Goal: Check status: Check status

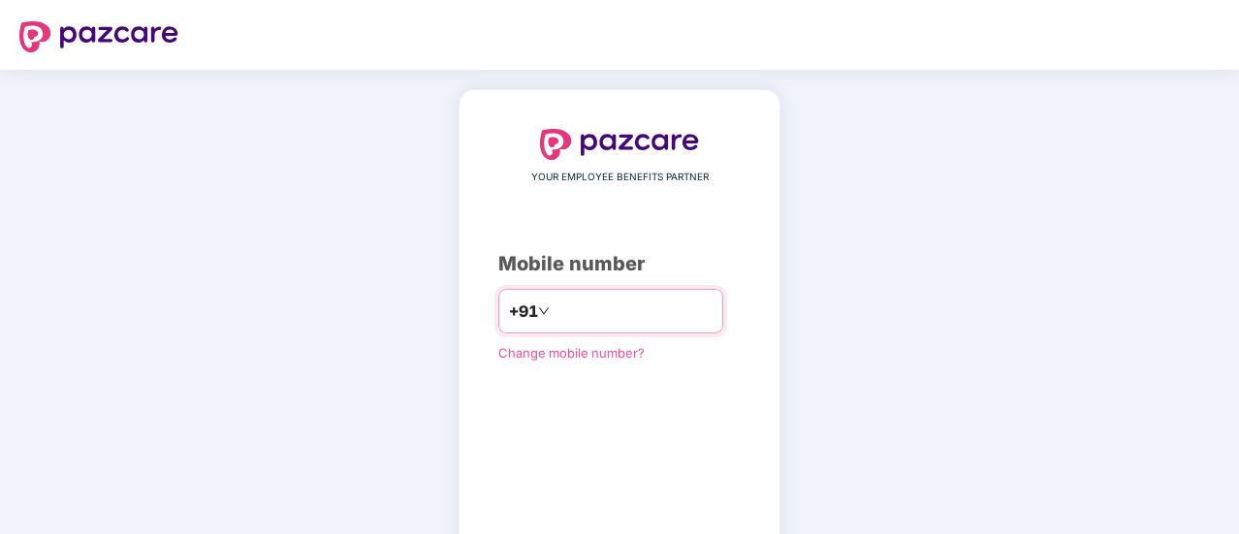
click at [582, 312] on input "number" at bounding box center [633, 311] width 159 height 31
type input "**********"
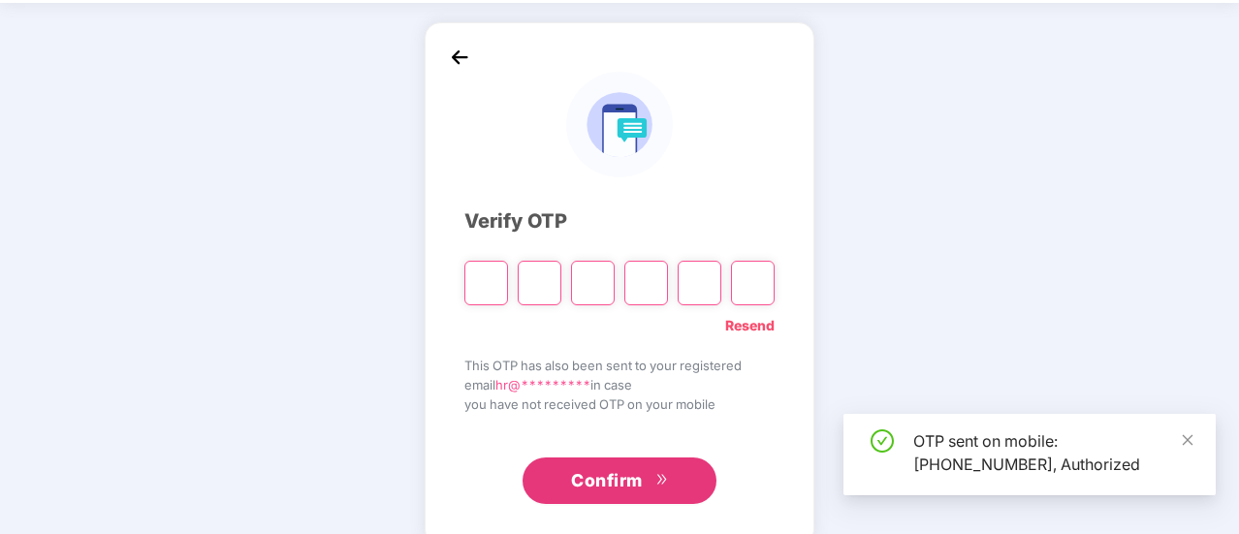
scroll to position [97, 0]
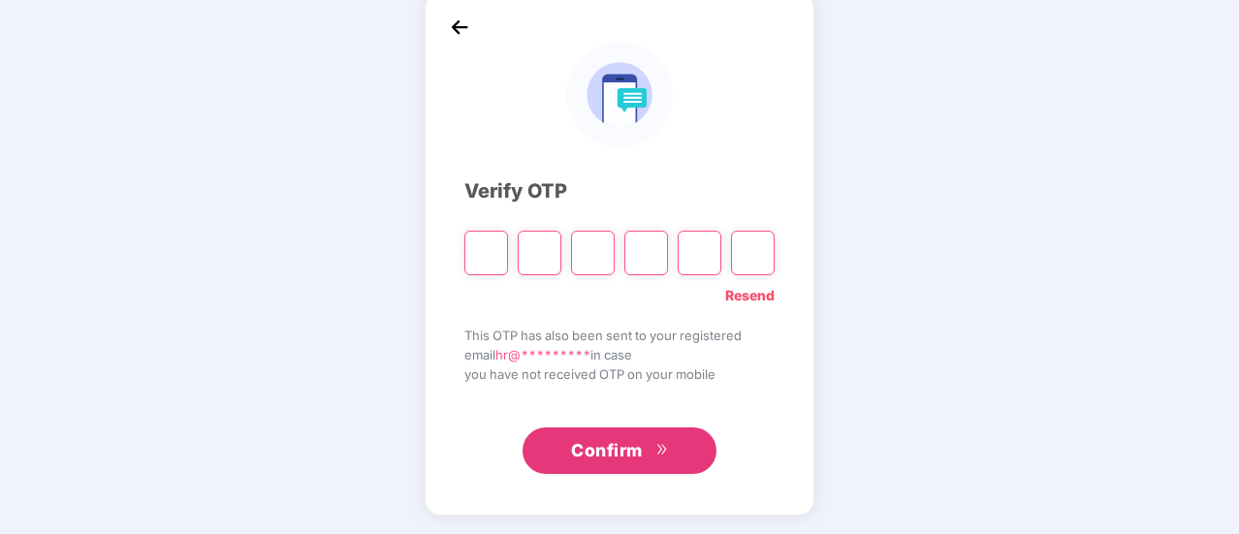
type input "*"
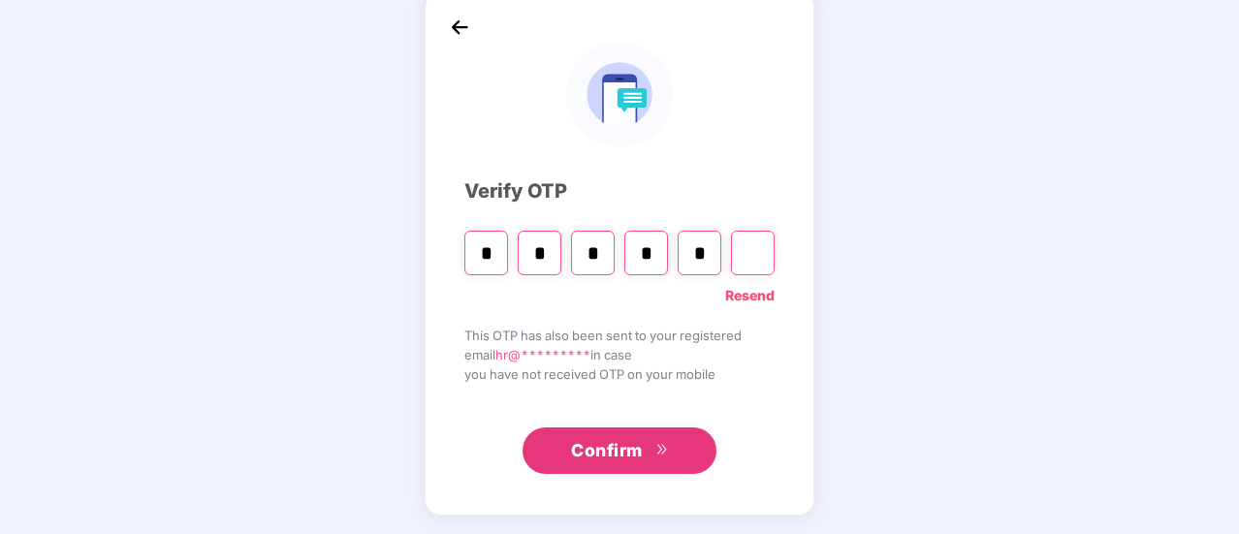
type input "*"
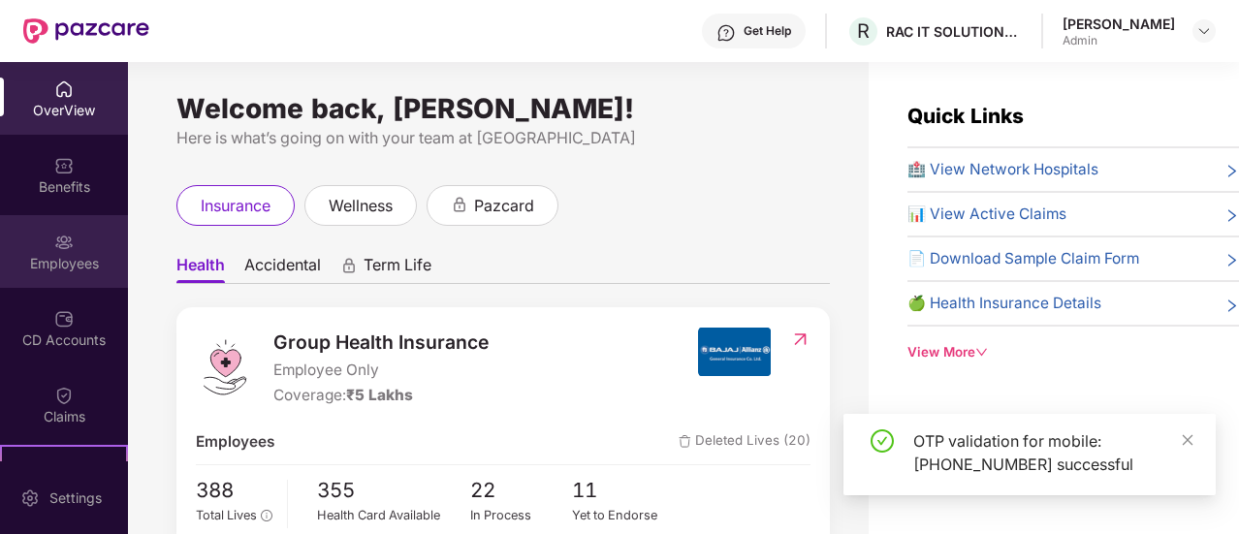
click at [68, 251] on img at bounding box center [63, 242] width 19 height 19
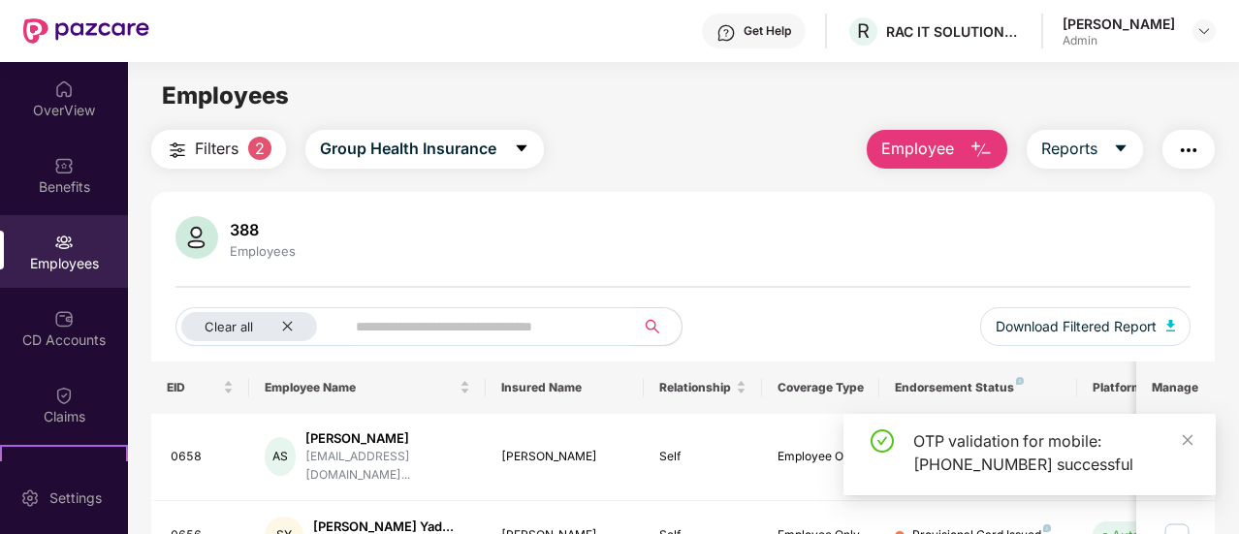
scroll to position [212, 0]
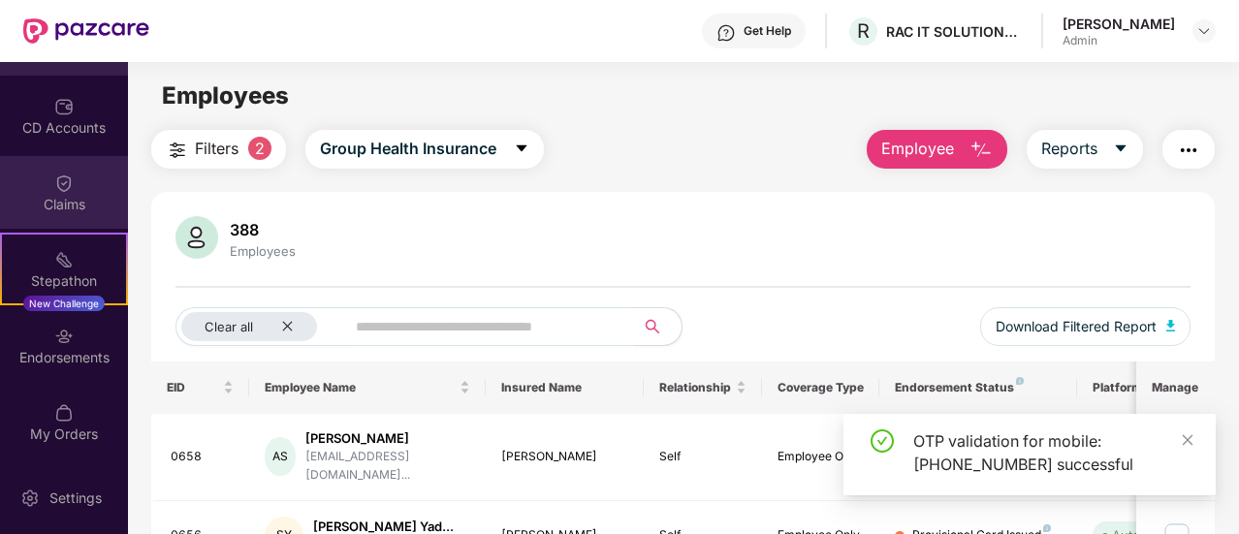
click at [78, 206] on div "Claims" at bounding box center [64, 204] width 128 height 19
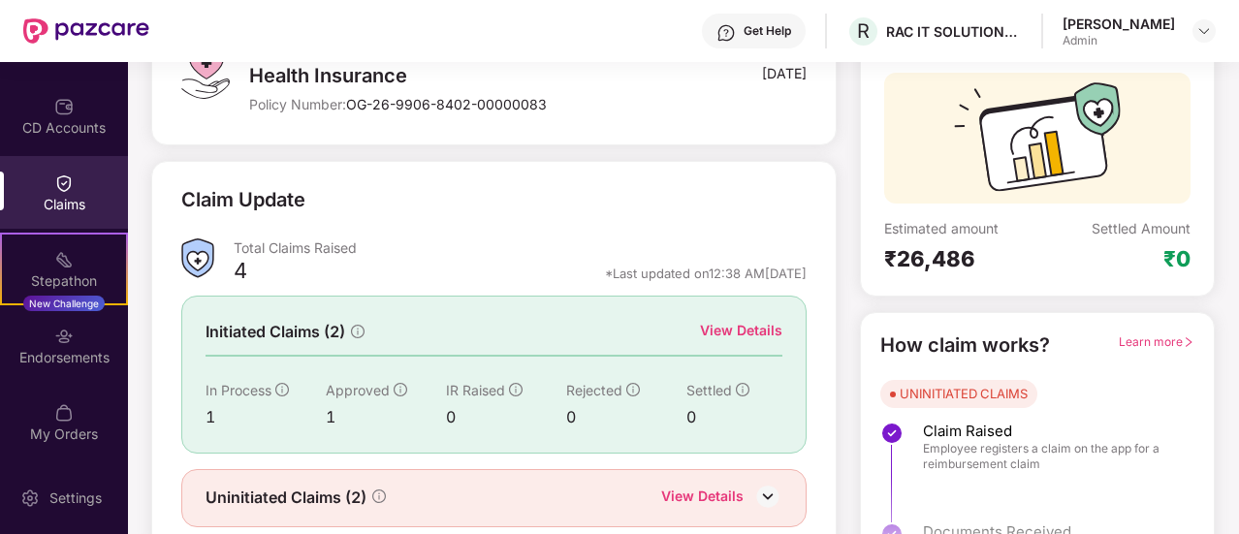
scroll to position [126, 0]
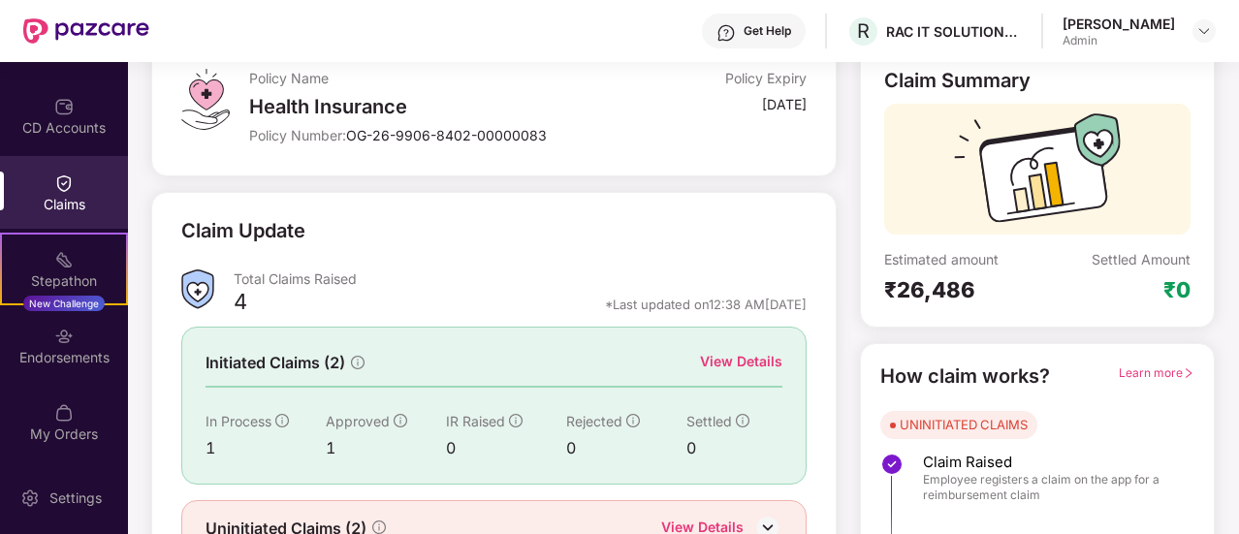
click at [752, 355] on div "View Details" at bounding box center [741, 361] width 82 height 21
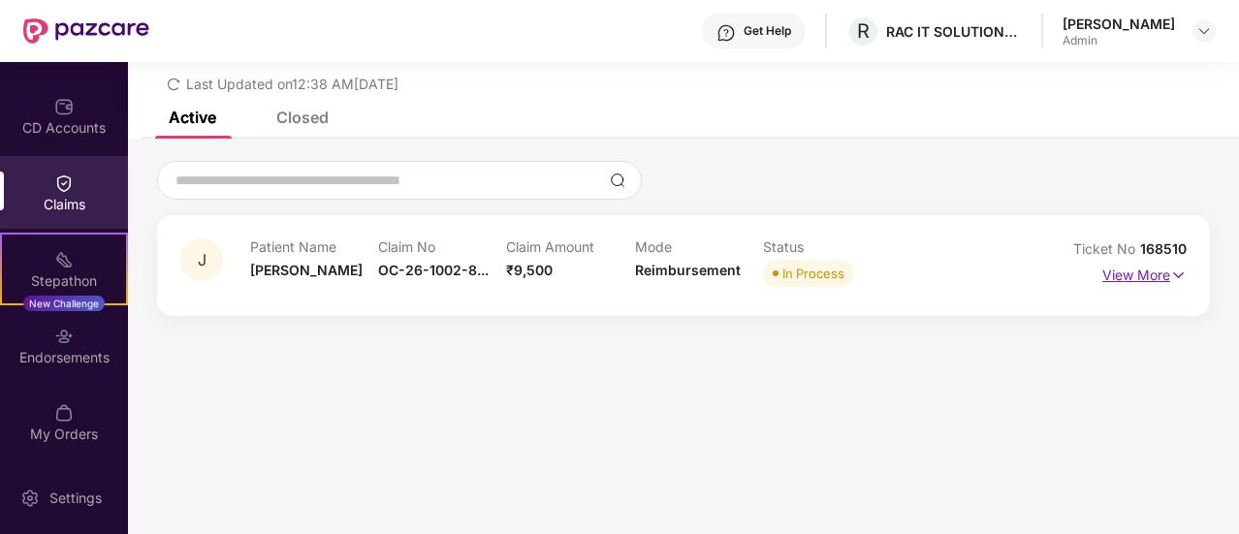
click at [1142, 280] on p "View More" at bounding box center [1144, 273] width 84 height 26
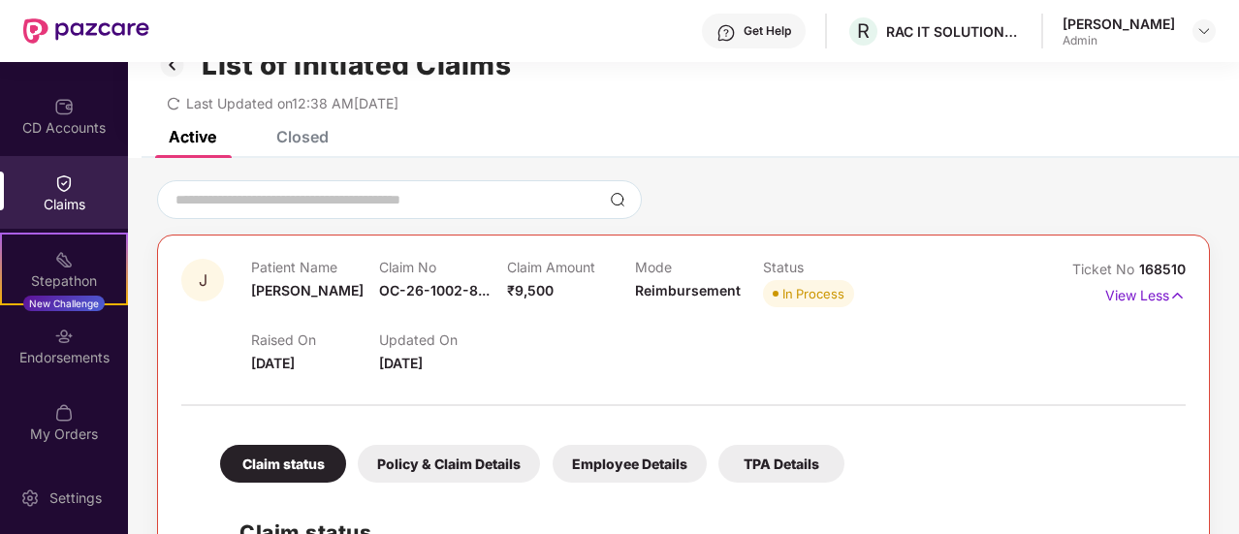
scroll to position [19, 0]
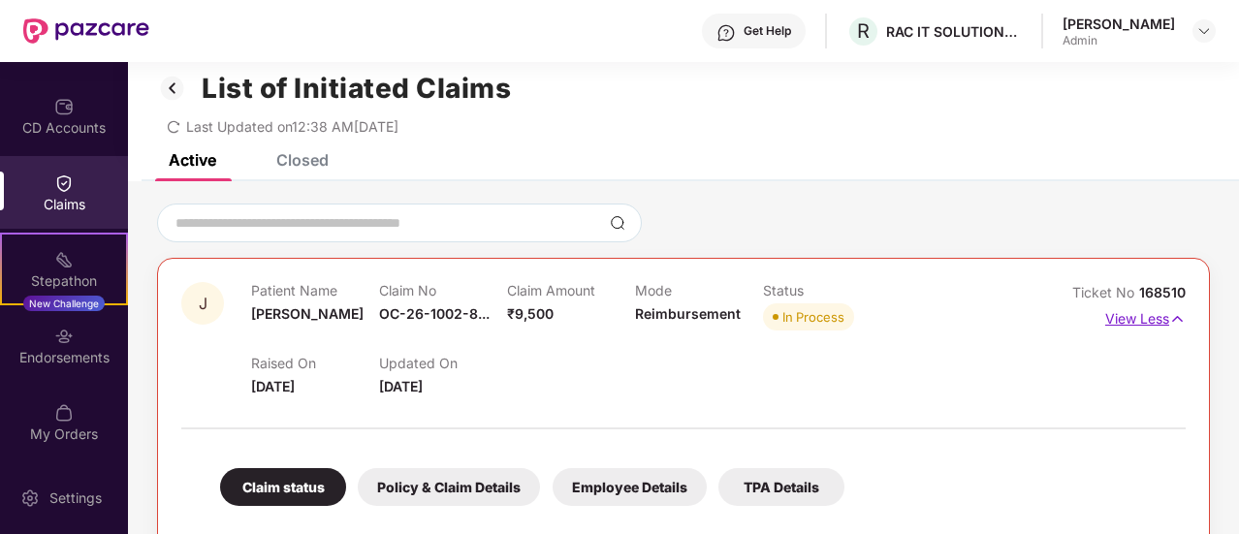
click at [1148, 316] on p "View Less" at bounding box center [1145, 316] width 80 height 26
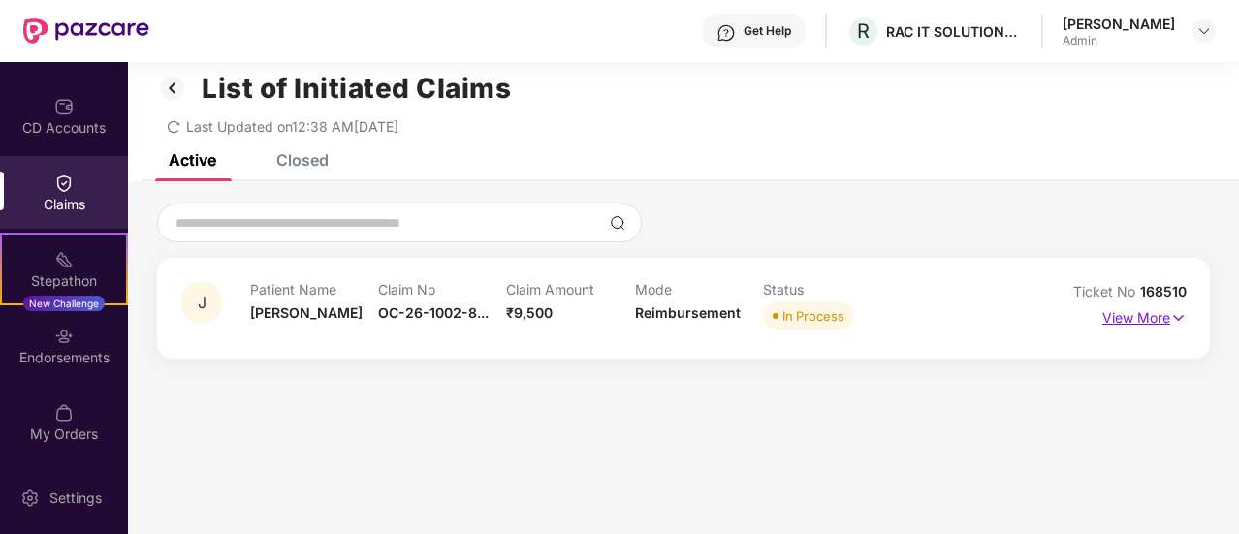
click at [1148, 316] on p "View More" at bounding box center [1144, 315] width 84 height 26
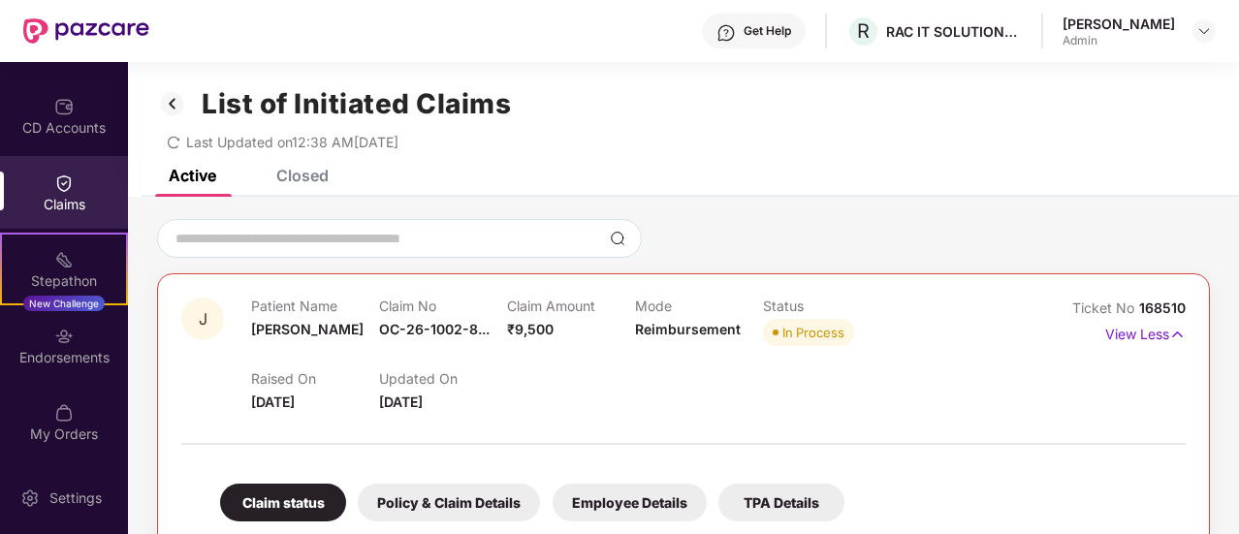
scroll to position [0, 0]
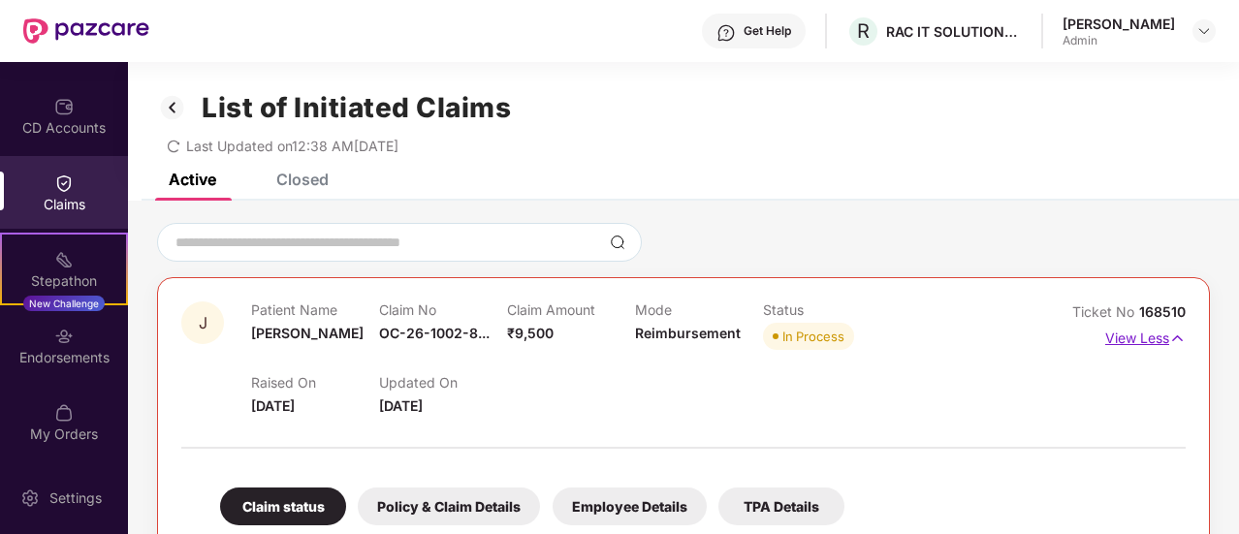
click at [1153, 329] on p "View Less" at bounding box center [1145, 336] width 80 height 26
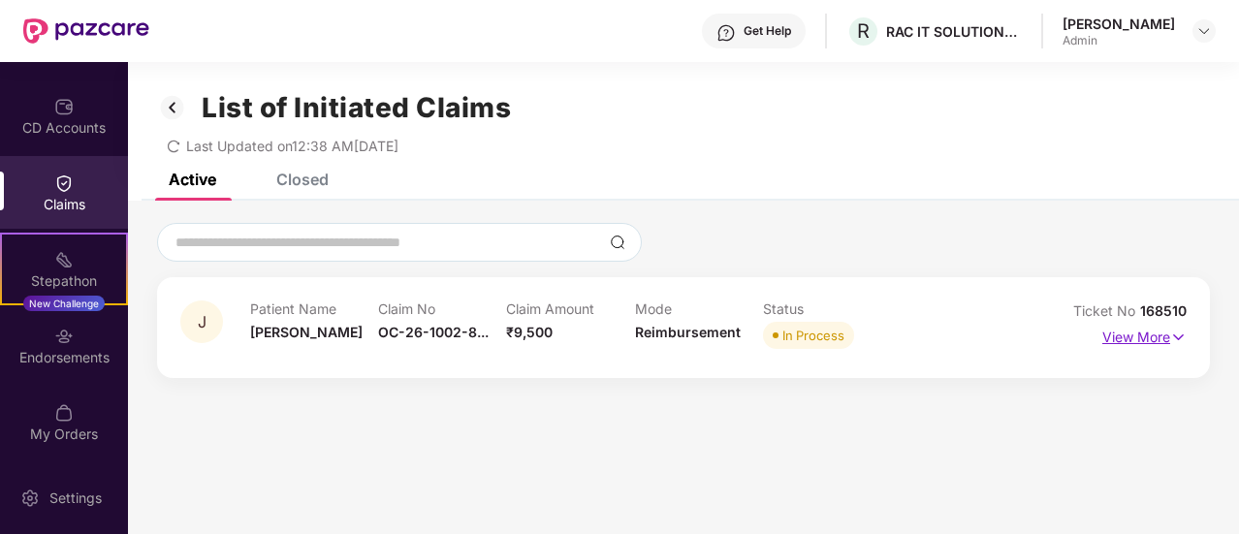
click at [1148, 338] on p "View More" at bounding box center [1144, 335] width 84 height 26
